Goal: Communication & Community: Answer question/provide support

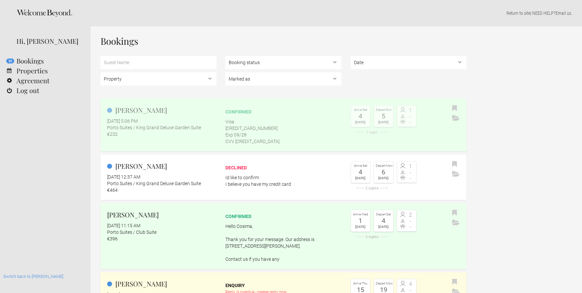
click at [207, 115] on h2 "[PERSON_NAME]" at bounding box center [161, 110] width 109 height 10
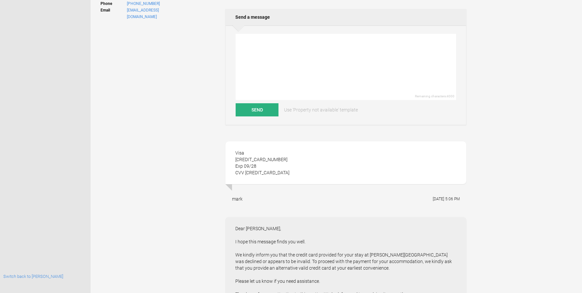
scroll to position [162, 0]
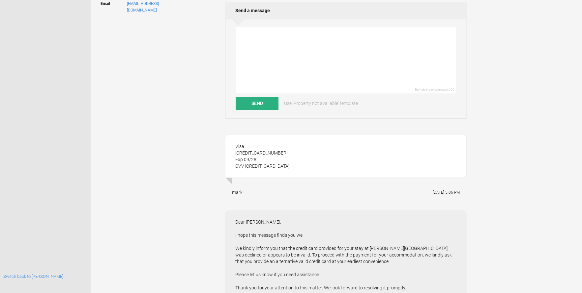
click at [267, 18] on h2 "Send a message" at bounding box center [345, 10] width 241 height 16
click at [261, 38] on textarea at bounding box center [345, 60] width 220 height 66
paste textarea "18587758148"
type textarea "18587758148"
paste textarea "18587758148"
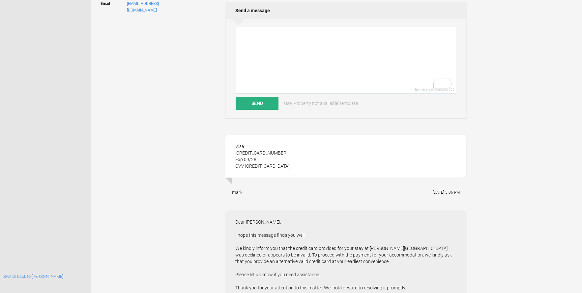
type textarea "18587758148"
click at [254, 50] on textarea "18587758148" at bounding box center [345, 60] width 220 height 66
paste textarea "18587758148"
type textarea "18587758148"
click at [278, 63] on textarea "18587758148" at bounding box center [345, 60] width 220 height 66
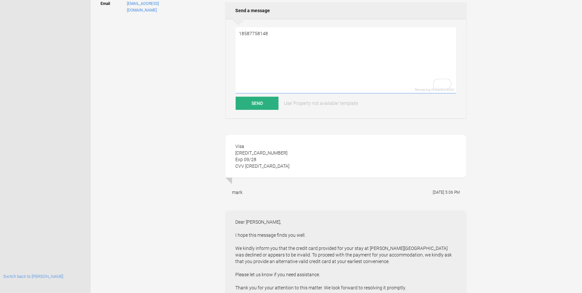
click at [278, 63] on textarea "18587758148" at bounding box center [345, 60] width 220 height 66
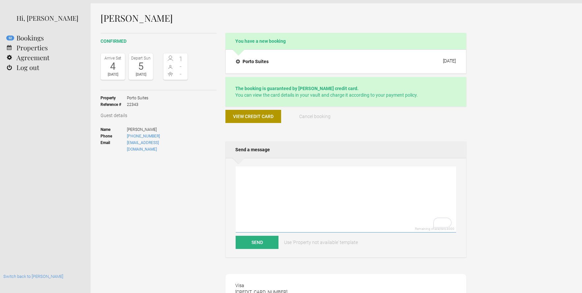
scroll to position [0, 0]
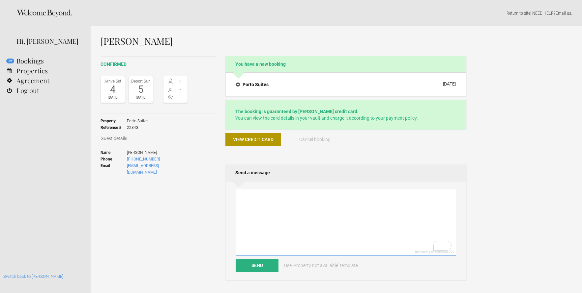
click at [248, 223] on textarea "To enrich screen reader interactions, please activate Accessibility in Grammarl…" at bounding box center [345, 223] width 220 height 66
paste textarea "18587758148"
click at [254, 199] on textarea "18587758148" at bounding box center [345, 223] width 220 height 66
paste textarea "Dear [PERSON_NAME], This is [PERSON_NAME] Et Al Townhouse. Make sure to complet…"
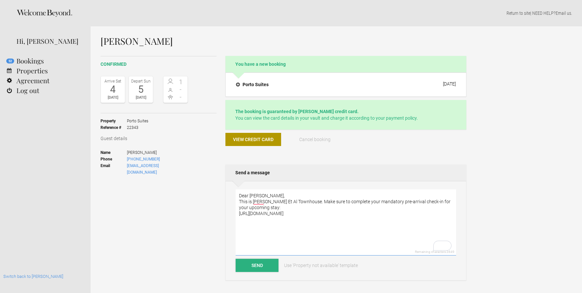
type textarea "Dear [PERSON_NAME], This is [PERSON_NAME] Et Al Townhouse. Make sure to complet…"
click at [253, 262] on button "Send" at bounding box center [256, 265] width 43 height 13
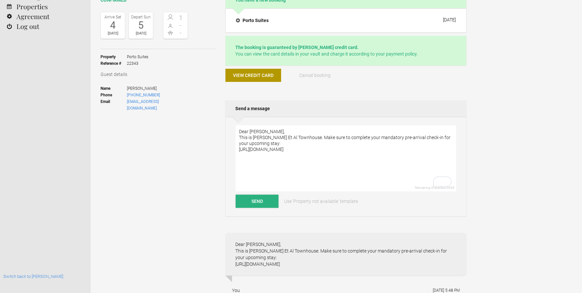
scroll to position [64, 0]
click at [33, 277] on link "Switch back to [PERSON_NAME]" at bounding box center [33, 276] width 60 height 5
